Goal: Task Accomplishment & Management: Complete application form

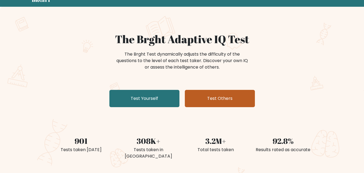
scroll to position [54, 0]
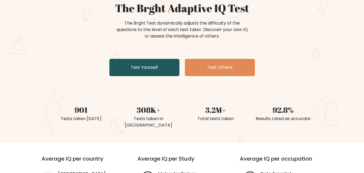
click at [140, 69] on link "Test Yourself" at bounding box center [144, 67] width 70 height 17
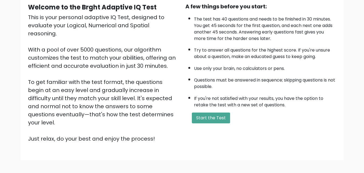
scroll to position [74, 0]
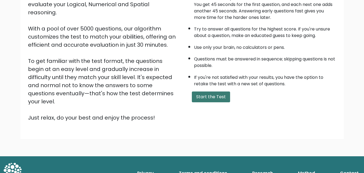
click at [214, 97] on button "Start the Test" at bounding box center [211, 96] width 38 height 11
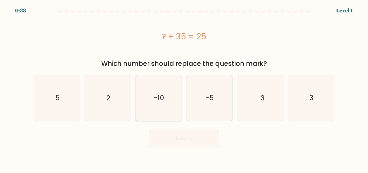
click at [158, 101] on text "-10" at bounding box center [159, 97] width 10 height 9
click at [184, 88] on input "c. -10" at bounding box center [184, 86] width 0 height 1
radio input "true"
click at [170, 138] on button "Next" at bounding box center [184, 138] width 70 height 17
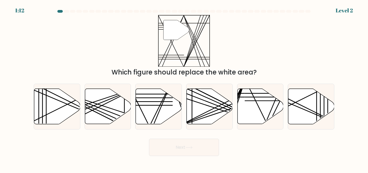
click at [133, 108] on div "c." at bounding box center [158, 105] width 51 height 45
click at [146, 111] on icon at bounding box center [159, 106] width 46 height 35
click at [184, 88] on input "c." at bounding box center [184, 86] width 0 height 1
radio input "true"
click at [162, 144] on button "Next" at bounding box center [184, 146] width 70 height 17
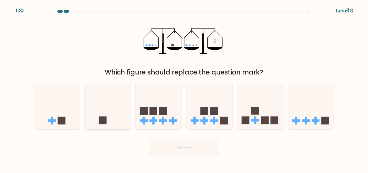
click at [127, 108] on icon at bounding box center [108, 106] width 46 height 38
click at [184, 88] on input "b." at bounding box center [184, 86] width 0 height 1
radio input "true"
click at [175, 150] on button "Next" at bounding box center [184, 146] width 70 height 17
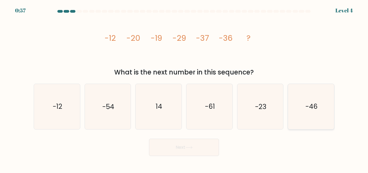
click at [323, 116] on icon "-46" at bounding box center [310, 106] width 45 height 45
click at [184, 88] on input "f. -46" at bounding box center [184, 86] width 0 height 1
radio input "true"
click at [154, 145] on button "Next" at bounding box center [184, 146] width 70 height 17
click at [165, 145] on button "Next" at bounding box center [184, 146] width 70 height 17
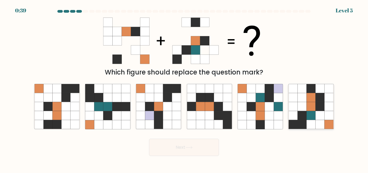
click at [310, 113] on icon at bounding box center [310, 115] width 9 height 9
click at [184, 88] on input "f." at bounding box center [184, 86] width 0 height 1
radio input "true"
click at [193, 143] on button "Next" at bounding box center [184, 146] width 70 height 17
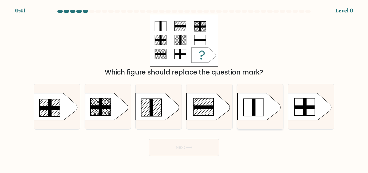
click at [256, 106] on icon at bounding box center [258, 106] width 43 height 27
click at [184, 88] on input "e." at bounding box center [184, 86] width 0 height 1
radio input "true"
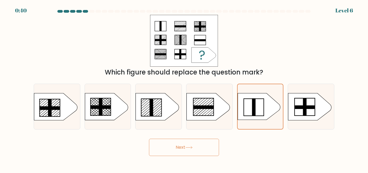
click at [198, 147] on button "Next" at bounding box center [184, 146] width 70 height 17
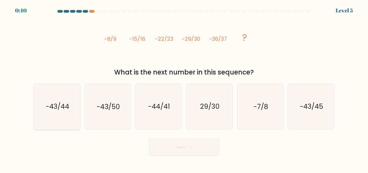
click at [42, 107] on icon "-43/44" at bounding box center [56, 106] width 45 height 45
click at [184, 88] on input "a. -43/44" at bounding box center [184, 86] width 0 height 1
radio input "true"
click at [198, 156] on body "0:39 Level 5" at bounding box center [184, 86] width 368 height 173
click at [200, 152] on button "Next" at bounding box center [184, 146] width 70 height 17
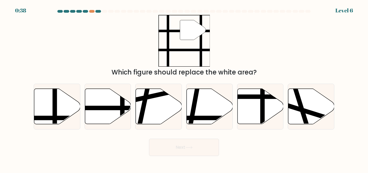
click at [199, 145] on button "Next" at bounding box center [184, 146] width 70 height 17
click at [118, 105] on icon at bounding box center [108, 106] width 46 height 35
click at [184, 88] on input "b." at bounding box center [184, 86] width 0 height 1
radio input "true"
click at [173, 149] on button "Next" at bounding box center [184, 146] width 70 height 17
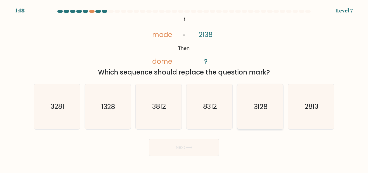
click at [245, 100] on icon "3128" at bounding box center [259, 106] width 45 height 45
click at [184, 88] on input "e. 3128" at bounding box center [184, 86] width 0 height 1
radio input "true"
click at [185, 149] on button "Next" at bounding box center [184, 146] width 70 height 17
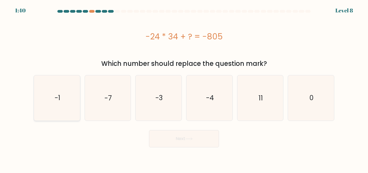
click at [57, 89] on icon "-1" at bounding box center [56, 97] width 45 height 45
click at [184, 88] on input "a. -1" at bounding box center [184, 86] width 0 height 1
radio input "true"
click at [199, 142] on button "Next" at bounding box center [184, 138] width 70 height 17
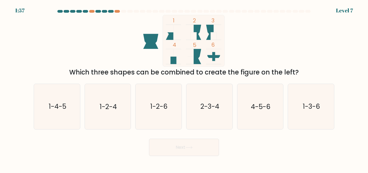
click at [197, 31] on icon at bounding box center [193, 32] width 15 height 15
click at [210, 119] on icon "2-3-4" at bounding box center [209, 106] width 45 height 45
click at [184, 88] on input "d. 2-3-4" at bounding box center [184, 86] width 0 height 1
radio input "true"
click at [206, 144] on button "Next" at bounding box center [184, 146] width 70 height 17
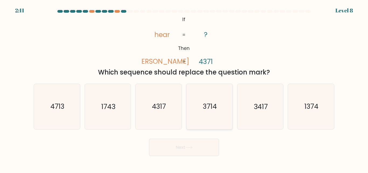
click at [214, 100] on icon "3714" at bounding box center [209, 106] width 45 height 45
click at [184, 88] on input "d. 3714" at bounding box center [184, 86] width 0 height 1
radio input "true"
click at [196, 146] on button "Next" at bounding box center [184, 146] width 70 height 17
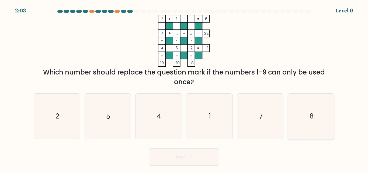
click at [308, 103] on icon "8" at bounding box center [310, 115] width 45 height 45
click at [184, 88] on input "f. 8" at bounding box center [184, 86] width 0 height 1
radio input "true"
click at [195, 154] on button "Next" at bounding box center [184, 156] width 70 height 17
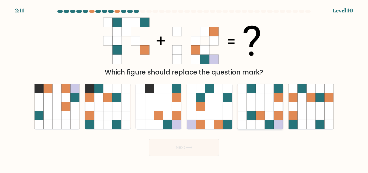
click at [248, 111] on icon at bounding box center [251, 106] width 9 height 9
click at [184, 88] on input "e." at bounding box center [184, 86] width 0 height 1
radio input "true"
click at [166, 143] on button "Next" at bounding box center [184, 146] width 70 height 17
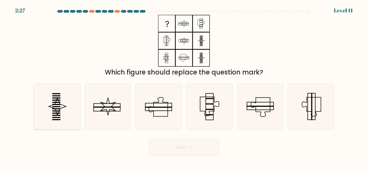
click at [57, 102] on rect at bounding box center [56, 102] width 8 height 1
click at [184, 88] on input "a." at bounding box center [184, 86] width 0 height 1
radio input "true"
click at [182, 148] on button "Next" at bounding box center [184, 146] width 70 height 17
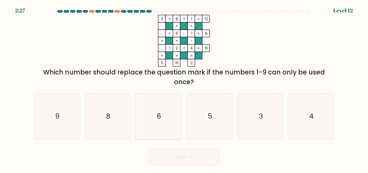
click at [146, 108] on icon "6" at bounding box center [158, 115] width 45 height 45
click at [184, 88] on input "c. 6" at bounding box center [184, 86] width 0 height 1
radio input "true"
click at [176, 152] on button "Next" at bounding box center [184, 156] width 70 height 17
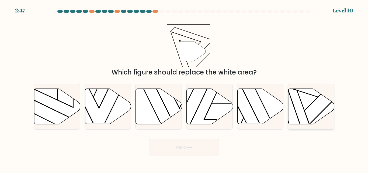
click at [317, 109] on icon at bounding box center [311, 106] width 46 height 35
click at [184, 88] on input "f." at bounding box center [184, 86] width 0 height 1
radio input "true"
click at [205, 148] on button "Next" at bounding box center [184, 146] width 70 height 17
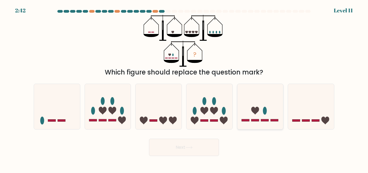
click at [281, 99] on icon at bounding box center [260, 106] width 46 height 38
click at [184, 88] on input "e." at bounding box center [184, 86] width 0 height 1
radio input "true"
click at [199, 145] on button "Next" at bounding box center [184, 146] width 70 height 17
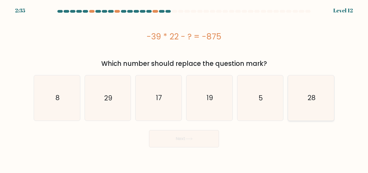
click at [301, 91] on icon "28" at bounding box center [310, 97] width 45 height 45
click at [184, 88] on input "f. 28" at bounding box center [184, 86] width 0 height 1
radio input "true"
click at [194, 138] on button "Next" at bounding box center [184, 138] width 70 height 17
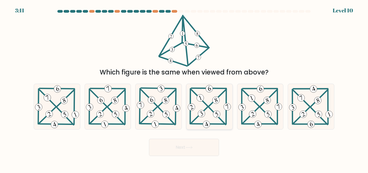
click at [199, 101] on 830 at bounding box center [199, 97] width 9 height 9
click at [184, 88] on input "d." at bounding box center [184, 86] width 0 height 1
radio input "true"
click at [166, 148] on button "Next" at bounding box center [184, 146] width 70 height 17
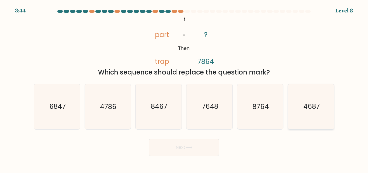
click at [306, 105] on text "4687" at bounding box center [311, 106] width 16 height 9
click at [184, 88] on input "f. 4687" at bounding box center [184, 86] width 0 height 1
radio input "true"
click at [187, 159] on body "3:44 Level 8 If" at bounding box center [184, 86] width 368 height 173
click at [189, 140] on button "Next" at bounding box center [184, 146] width 70 height 17
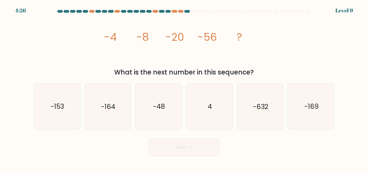
click at [185, 141] on button "Next" at bounding box center [184, 146] width 70 height 17
click at [117, 104] on icon "-164" at bounding box center [107, 106] width 45 height 45
click at [184, 88] on input "b. -164" at bounding box center [184, 86] width 0 height 1
radio input "true"
click at [118, 118] on icon "-164" at bounding box center [107, 106] width 44 height 44
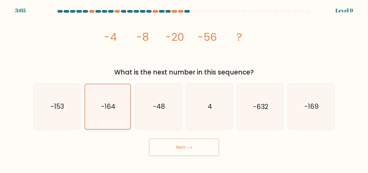
click at [184, 88] on input "b. -164" at bounding box center [184, 86] width 0 height 1
click at [118, 108] on icon "-164" at bounding box center [107, 106] width 44 height 44
click at [184, 88] on input "b. -164" at bounding box center [184, 86] width 0 height 1
click at [116, 114] on icon "-164" at bounding box center [107, 106] width 44 height 44
click at [184, 88] on input "b. -164" at bounding box center [184, 86] width 0 height 1
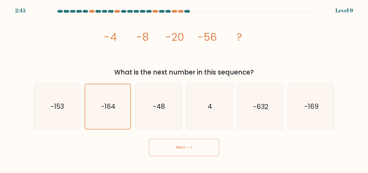
click at [170, 145] on button "Next" at bounding box center [184, 146] width 70 height 17
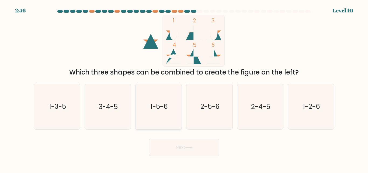
click at [158, 109] on text "1-5-6" at bounding box center [158, 106] width 17 height 9
click at [184, 88] on input "c. 1-5-6" at bounding box center [184, 86] width 0 height 1
radio input "true"
click at [167, 148] on button "Next" at bounding box center [184, 146] width 70 height 17
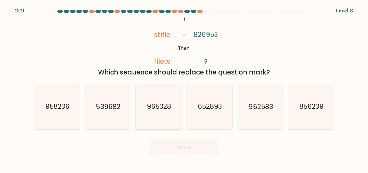
click at [161, 107] on text "965328" at bounding box center [159, 106] width 24 height 9
click at [184, 88] on input "c. 965328" at bounding box center [184, 86] width 0 height 1
radio input "true"
click at [184, 168] on body "2:20 Level 8 If" at bounding box center [184, 86] width 368 height 173
click at [184, 153] on button "Next" at bounding box center [184, 146] width 70 height 17
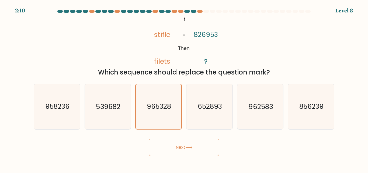
click at [184, 149] on button "Next" at bounding box center [184, 146] width 70 height 17
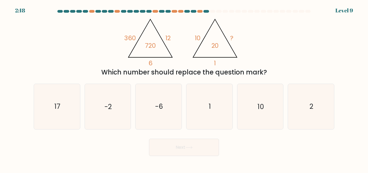
click at [180, 144] on button "Next" at bounding box center [184, 146] width 70 height 17
click at [327, 116] on icon "2" at bounding box center [310, 106] width 45 height 45
click at [184, 88] on input "f. 2" at bounding box center [184, 86] width 0 height 1
radio input "true"
click at [208, 145] on button "Next" at bounding box center [184, 146] width 70 height 17
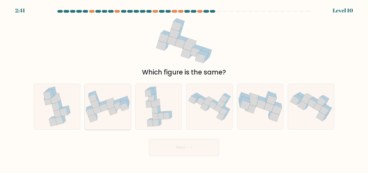
click at [117, 107] on icon at bounding box center [118, 106] width 9 height 8
click at [184, 88] on input "b." at bounding box center [184, 86] width 0 height 1
radio input "true"
click at [164, 148] on button "Next" at bounding box center [184, 146] width 70 height 17
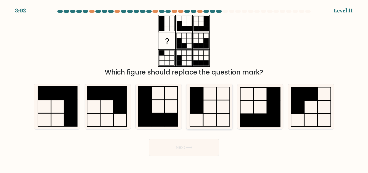
click at [197, 103] on rect at bounding box center [196, 106] width 13 height 13
click at [184, 88] on input "d." at bounding box center [184, 86] width 0 height 1
radio input "true"
click at [199, 151] on button "Next" at bounding box center [184, 146] width 70 height 17
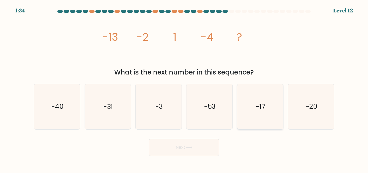
click at [256, 113] on icon "-17" at bounding box center [259, 106] width 45 height 45
click at [184, 88] on input "e. -17" at bounding box center [184, 86] width 0 height 1
radio input "true"
click at [176, 143] on button "Next" at bounding box center [184, 146] width 70 height 17
click at [174, 147] on button "Next" at bounding box center [184, 146] width 70 height 17
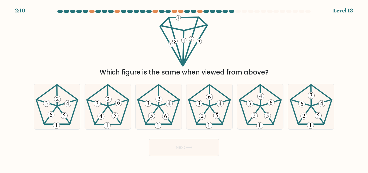
click at [141, 142] on div "Next" at bounding box center [183, 146] width 307 height 20
drag, startPoint x: 160, startPoint y: 111, endPoint x: 337, endPoint y: 98, distance: 177.6
click at [163, 111] on icon at bounding box center [158, 106] width 45 height 45
click at [184, 88] on input "c." at bounding box center [184, 86] width 0 height 1
radio input "true"
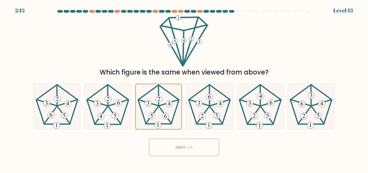
click at [340, 97] on form at bounding box center [184, 83] width 368 height 146
drag, startPoint x: 195, startPoint y: 116, endPoint x: 192, endPoint y: 109, distance: 7.2
click at [194, 114] on icon at bounding box center [209, 106] width 45 height 45
click at [184, 88] on input "d." at bounding box center [184, 86] width 0 height 1
radio input "true"
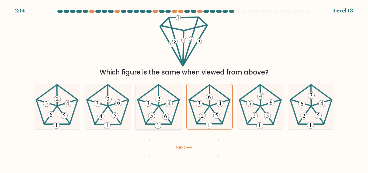
click at [178, 111] on div "a. b. c." at bounding box center [183, 104] width 305 height 50
click at [156, 113] on icon at bounding box center [158, 106] width 45 height 45
click at [184, 88] on input "c." at bounding box center [184, 86] width 0 height 1
radio input "true"
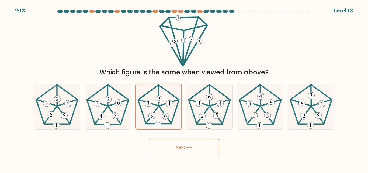
click at [180, 145] on button "Next" at bounding box center [184, 146] width 70 height 17
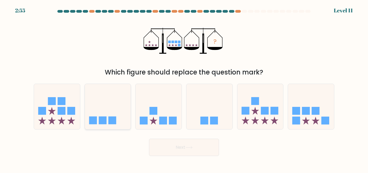
click at [102, 104] on icon at bounding box center [108, 106] width 46 height 38
click at [184, 88] on input "b." at bounding box center [184, 86] width 0 height 1
radio input "true"
click at [158, 143] on button "Next" at bounding box center [184, 146] width 70 height 17
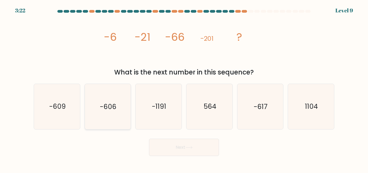
click at [114, 112] on icon "-606" at bounding box center [107, 106] width 45 height 45
click at [184, 88] on input "b. -606" at bounding box center [184, 86] width 0 height 1
radio input "true"
click at [179, 141] on button "Next" at bounding box center [184, 146] width 70 height 17
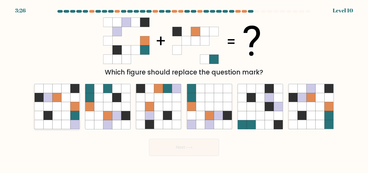
click at [50, 98] on icon at bounding box center [47, 97] width 9 height 9
click at [184, 88] on input "a." at bounding box center [184, 86] width 0 height 1
radio input "true"
click at [197, 141] on button "Next" at bounding box center [184, 146] width 70 height 17
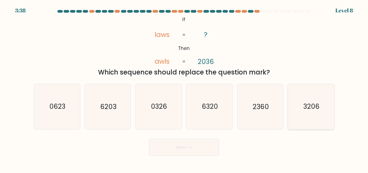
click at [323, 117] on icon "3206" at bounding box center [310, 106] width 45 height 45
click at [184, 88] on input "f. 3206" at bounding box center [184, 86] width 0 height 1
radio input "true"
click at [203, 145] on button "Next" at bounding box center [184, 146] width 70 height 17
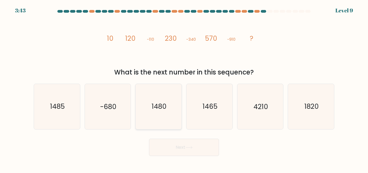
click at [162, 117] on icon "1480" at bounding box center [158, 106] width 45 height 45
click at [184, 88] on input "c. 1480" at bounding box center [184, 86] width 0 height 1
radio input "true"
click at [192, 150] on button "Next" at bounding box center [184, 146] width 70 height 17
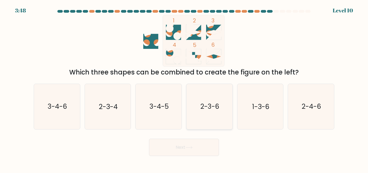
click at [220, 117] on icon "2-3-6" at bounding box center [209, 106] width 45 height 45
click at [184, 88] on input "d. 2-3-6" at bounding box center [184, 86] width 0 height 1
radio input "true"
click at [201, 141] on button "Next" at bounding box center [184, 146] width 70 height 17
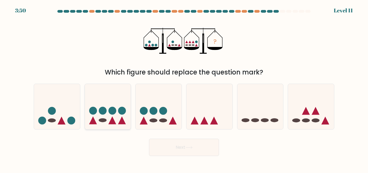
click at [114, 119] on icon at bounding box center [108, 106] width 46 height 38
click at [184, 88] on input "b." at bounding box center [184, 86] width 0 height 1
radio input "true"
click at [208, 149] on button "Next" at bounding box center [184, 146] width 70 height 17
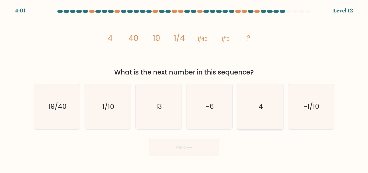
click at [267, 109] on icon "4" at bounding box center [259, 106] width 45 height 45
click at [184, 88] on input "e. 4" at bounding box center [184, 86] width 0 height 1
radio input "true"
click at [189, 149] on button "Next" at bounding box center [184, 146] width 70 height 17
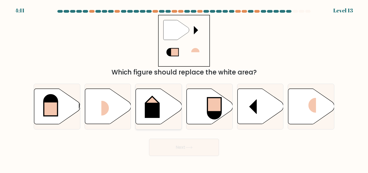
click at [159, 104] on rect at bounding box center [152, 110] width 15 height 15
click at [184, 88] on input "c." at bounding box center [184, 86] width 0 height 1
radio input "true"
click at [183, 145] on button "Next" at bounding box center [184, 146] width 70 height 17
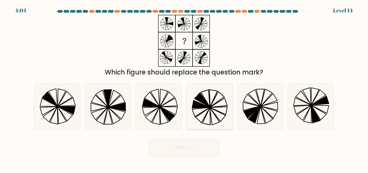
click at [202, 99] on icon at bounding box center [201, 100] width 15 height 14
click at [184, 88] on input "d." at bounding box center [184, 86] width 0 height 1
radio input "true"
click at [172, 147] on button "Next" at bounding box center [184, 146] width 70 height 17
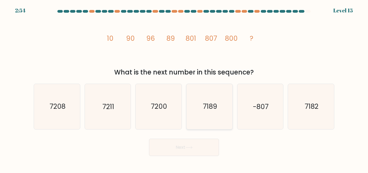
click at [197, 112] on icon "7189" at bounding box center [209, 106] width 45 height 45
click at [184, 88] on input "d. 7189" at bounding box center [184, 86] width 0 height 1
radio input "true"
click at [185, 148] on button "Next" at bounding box center [184, 146] width 70 height 17
click at [186, 148] on button "Next" at bounding box center [184, 146] width 70 height 17
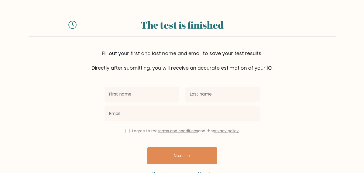
click at [133, 131] on label "I agree to the terms and conditions and the privacy policy" at bounding box center [185, 130] width 107 height 5
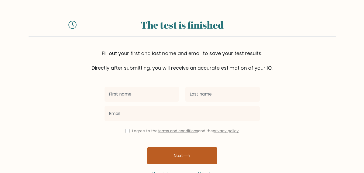
click at [173, 156] on button "Next" at bounding box center [182, 155] width 70 height 17
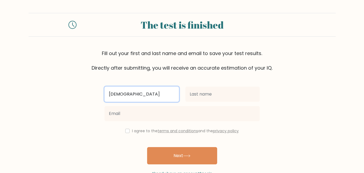
type input "[DEMOGRAPHIC_DATA]"
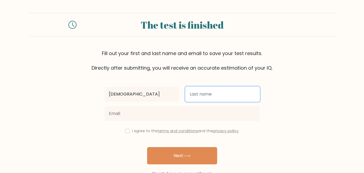
click at [209, 91] on input "text" at bounding box center [222, 93] width 74 height 15
click at [192, 94] on input "alfemina" at bounding box center [222, 93] width 74 height 15
click at [193, 93] on input "alfemina" at bounding box center [222, 93] width 74 height 15
click at [214, 95] on input "al femina" at bounding box center [222, 93] width 74 height 15
type input "al feminas"
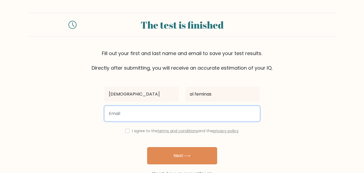
click at [197, 119] on input "email" at bounding box center [181, 113] width 155 height 15
click at [137, 112] on input "jujutsugamer@gmail.com" at bounding box center [181, 113] width 155 height 15
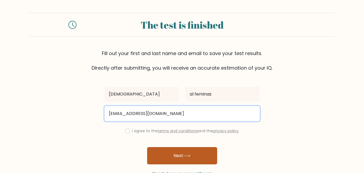
type input "jujutsugamer999@gmail.com"
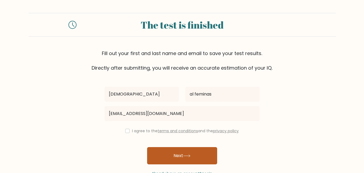
click at [182, 150] on button "Next" at bounding box center [182, 155] width 70 height 17
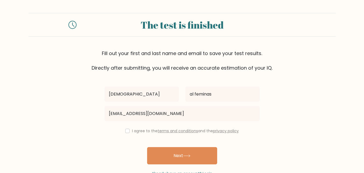
click at [129, 133] on div "I agree to the terms and conditions and the privacy policy" at bounding box center [181, 130] width 161 height 6
click at [125, 130] on input "checkbox" at bounding box center [127, 130] width 4 height 4
checkbox input "true"
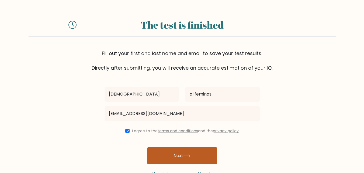
click at [178, 153] on button "Next" at bounding box center [182, 155] width 70 height 17
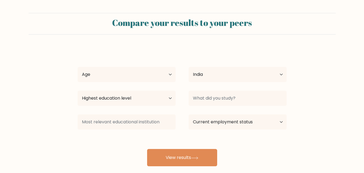
select select "IN"
click at [170, 72] on select "Age Under [DEMOGRAPHIC_DATA] [DEMOGRAPHIC_DATA] [DEMOGRAPHIC_DATA] [DEMOGRAPHIC…" at bounding box center [127, 74] width 98 height 15
select select "min_18"
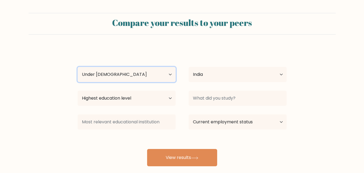
click at [78, 67] on select "Age Under 18 years old 18-24 years old 25-34 years old 35-44 years old 45-54 ye…" at bounding box center [127, 74] width 98 height 15
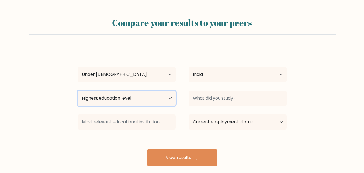
click at [156, 96] on select "Highest education level No schooling Primary Lower Secondary Upper Secondary Oc…" at bounding box center [127, 97] width 98 height 15
select select "upper_secondary"
click at [78, 90] on select "Highest education level No schooling Primary Lower Secondary Upper Secondary Oc…" at bounding box center [127, 97] width 98 height 15
click at [158, 92] on select "Highest education level No schooling Primary Lower Secondary Upper Secondary Oc…" at bounding box center [127, 97] width 98 height 15
click at [78, 90] on select "Highest education level No schooling Primary Lower Secondary Upper Secondary Oc…" at bounding box center [127, 97] width 98 height 15
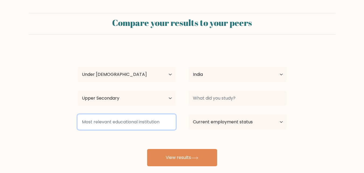
click at [163, 118] on input at bounding box center [127, 121] width 98 height 15
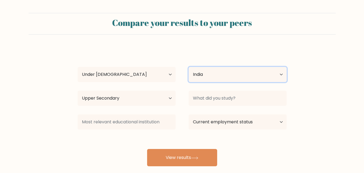
click at [217, 71] on select "Country Afghanistan Albania Algeria American Samoa Andorra Angola Anguilla Anta…" at bounding box center [237, 74] width 98 height 15
click at [287, 31] on div "Compare your results to your peers" at bounding box center [182, 24] width 307 height 22
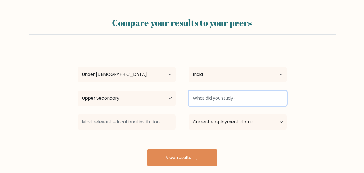
click at [248, 96] on input at bounding box center [237, 97] width 98 height 15
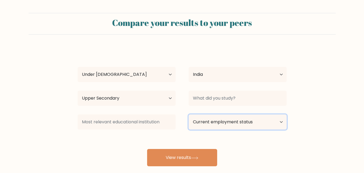
click at [262, 116] on select "Current employment status Employed Student Retired Other / prefer not to answer" at bounding box center [237, 121] width 98 height 15
select select "student"
click at [188, 114] on select "Current employment status Employed Student Retired Other / prefer not to answer" at bounding box center [237, 121] width 98 height 15
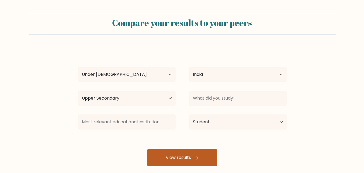
click at [183, 157] on button "View results" at bounding box center [182, 157] width 70 height 17
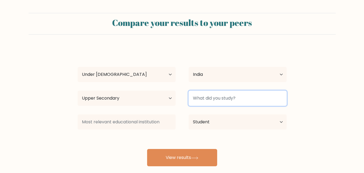
click at [215, 98] on input at bounding box center [237, 97] width 98 height 15
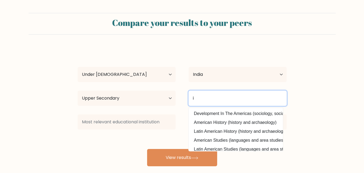
type input "i"
type input "s"
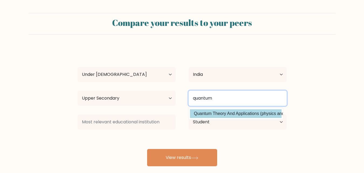
type input "quantum"
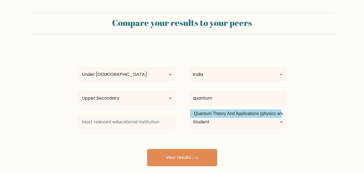
click at [226, 112] on div "muhammad al feminas Age Under 18 years old 18-24 years old 25-34 years old 35-4…" at bounding box center [181, 106] width 215 height 118
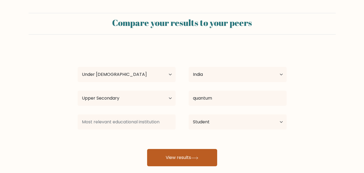
click at [170, 156] on button "View results" at bounding box center [182, 157] width 70 height 17
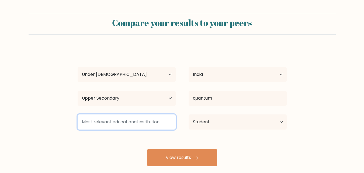
click at [153, 121] on input at bounding box center [127, 121] width 98 height 15
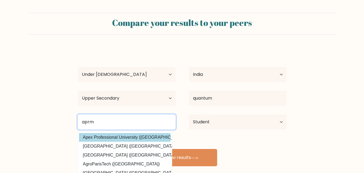
type input "aprm"
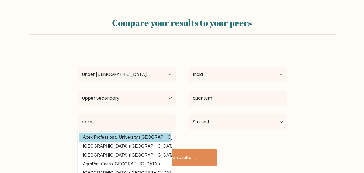
click at [146, 134] on div "muhammad al feminas Age Under 18 years old 18-24 years old 25-34 years old 35-4…" at bounding box center [181, 106] width 215 height 118
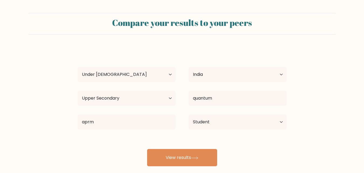
click at [184, 166] on div "Compare your results to your peers muhammad al feminas Age Under 18 years old 1…" at bounding box center [182, 102] width 364 height 204
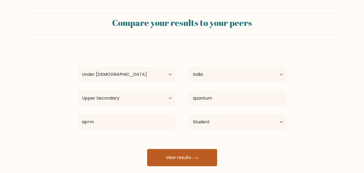
click at [184, 162] on button "View results" at bounding box center [182, 157] width 70 height 17
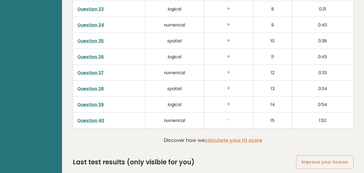
scroll to position [1385, 0]
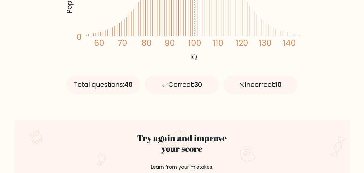
scroll to position [296, 0]
